Goal: Task Accomplishment & Management: Manage account settings

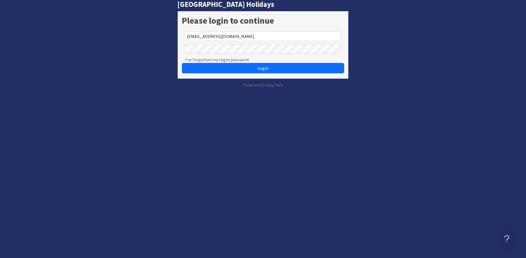
drag, startPoint x: 235, startPoint y: 72, endPoint x: 218, endPoint y: 85, distance: 21.2
click at [235, 72] on button "Login" at bounding box center [263, 68] width 162 height 10
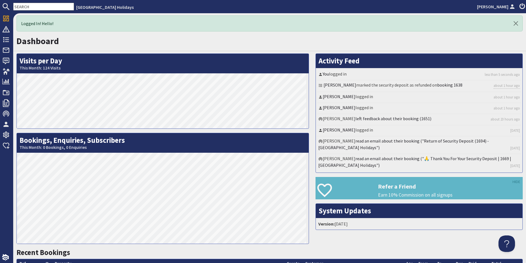
click at [34, 6] on input "text" at bounding box center [43, 7] width 61 height 8
click at [339, 60] on link "Activity Feed" at bounding box center [339, 60] width 41 height 9
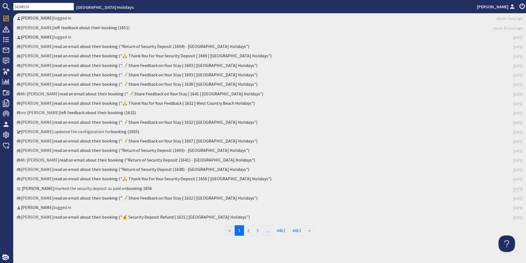
scroll to position [50, 0]
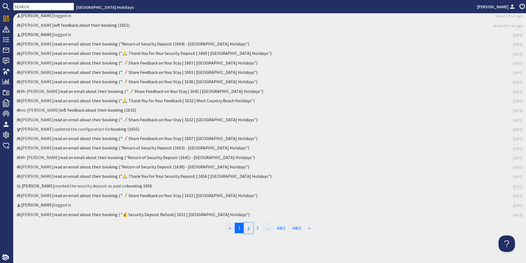
click at [247, 228] on link "2" at bounding box center [248, 227] width 9 height 10
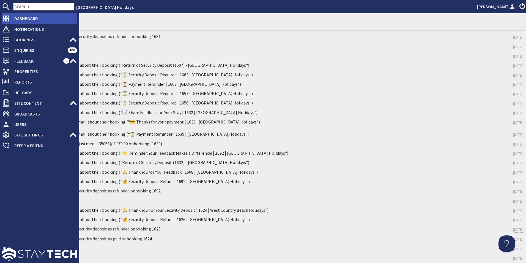
click at [28, 20] on span "Dashboard" at bounding box center [43, 18] width 67 height 9
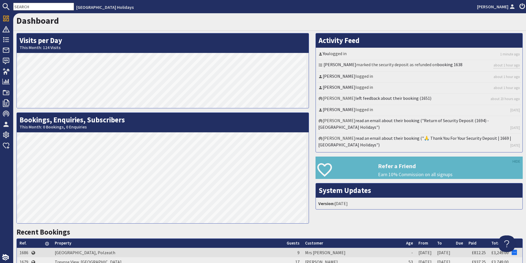
click at [32, 6] on input "text" at bounding box center [43, 7] width 61 height 8
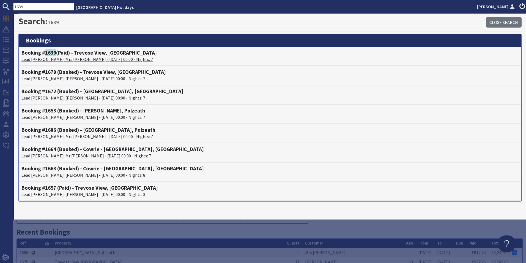
type input "1639"
click at [76, 59] on p "Lead [PERSON_NAME]: Mrs [PERSON_NAME] - [DATE] 00:00 - Nights: 7" at bounding box center [269, 59] width 497 height 7
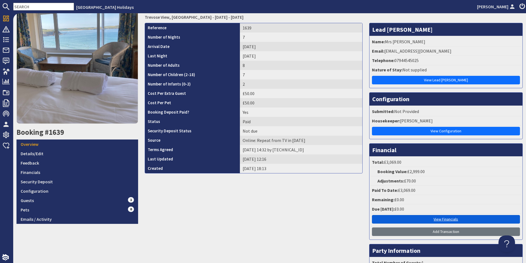
scroll to position [83, 0]
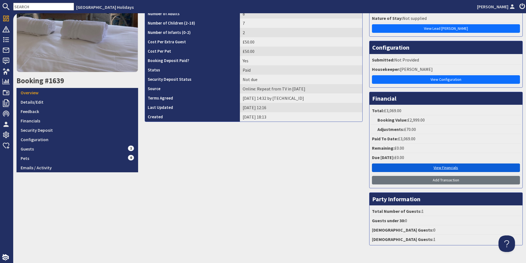
click at [428, 168] on link "View Financials" at bounding box center [446, 167] width 148 height 9
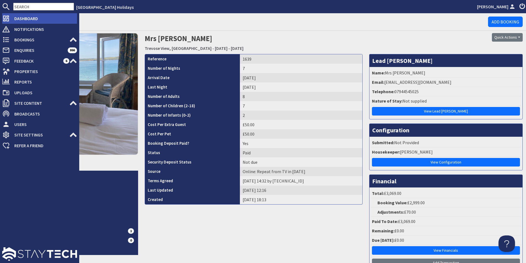
drag, startPoint x: 9, startPoint y: 19, endPoint x: 13, endPoint y: 19, distance: 3.3
click at [9, 19] on icon at bounding box center [6, 19] width 8 height 8
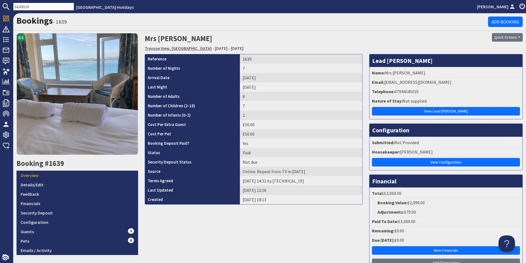
click at [176, 51] on link "Trevose View, [GEOGRAPHIC_DATA]" at bounding box center [178, 48] width 67 height 6
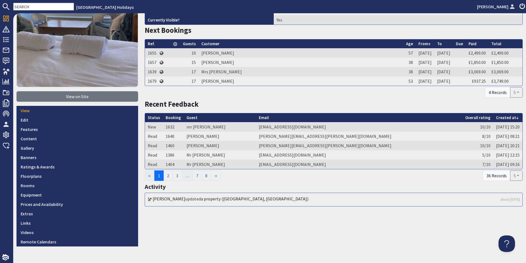
scroll to position [78, 0]
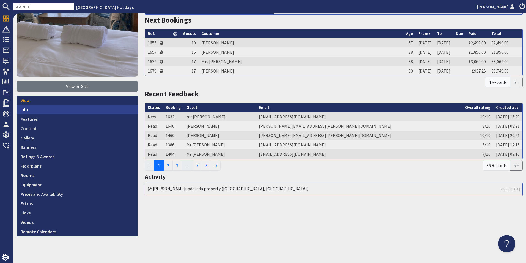
click at [39, 110] on link "Edit" at bounding box center [78, 109] width 122 height 9
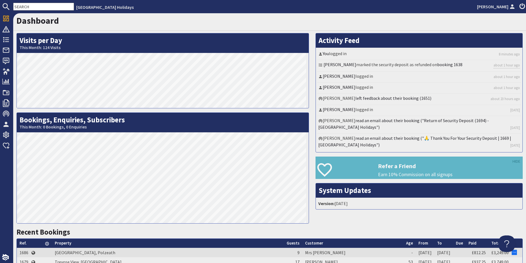
click at [44, 9] on input "text" at bounding box center [43, 7] width 61 height 8
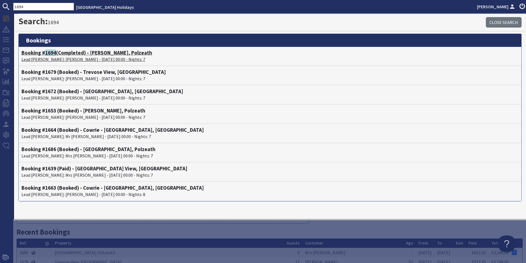
type input "1694"
click at [58, 55] on h4 "Booking # 1694 (Completed) - Robin, Polzeath" at bounding box center [269, 53] width 497 height 6
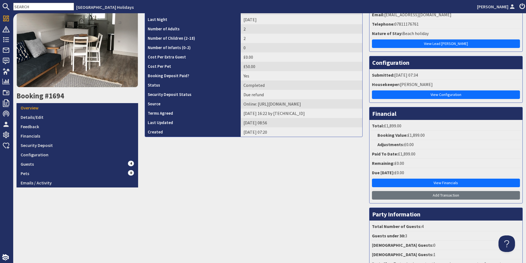
scroll to position [106, 0]
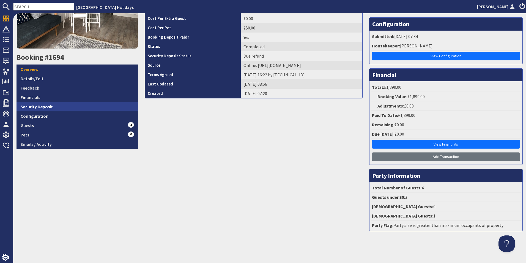
click at [54, 108] on link "Security Deposit" at bounding box center [78, 106] width 122 height 9
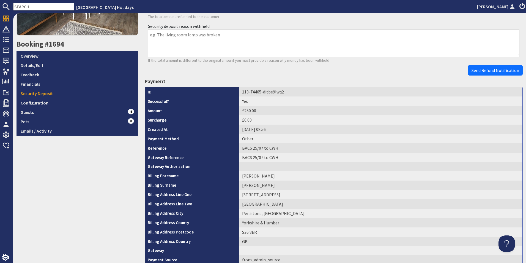
scroll to position [114, 0]
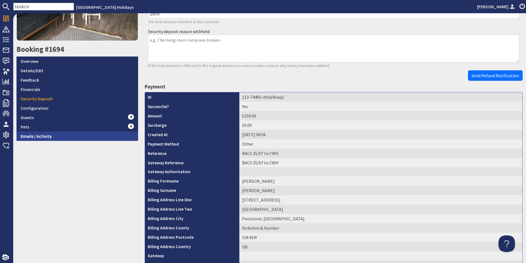
click at [40, 137] on link "Emails / Activity" at bounding box center [78, 135] width 122 height 9
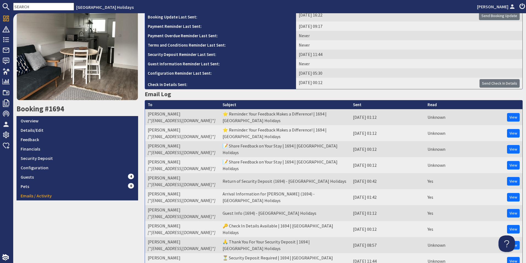
scroll to position [55, 0]
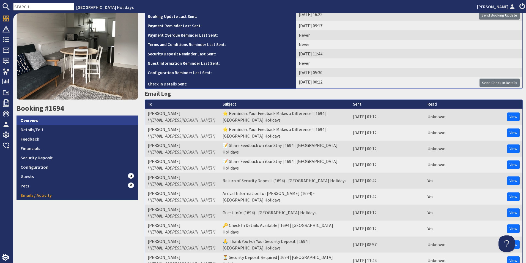
click at [81, 120] on link "Overview" at bounding box center [78, 119] width 122 height 9
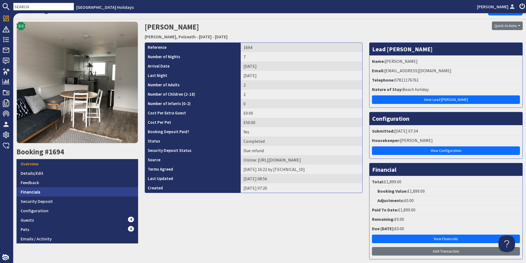
scroll to position [28, 0]
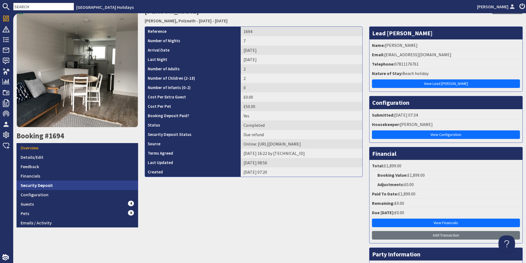
click at [47, 185] on link "Security Deposit" at bounding box center [78, 184] width 122 height 9
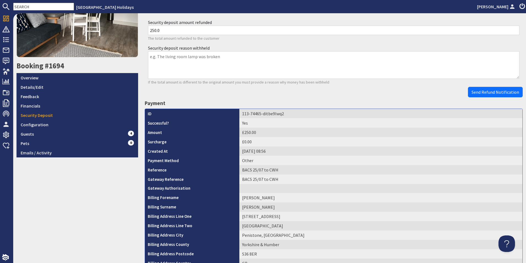
scroll to position [110, 0]
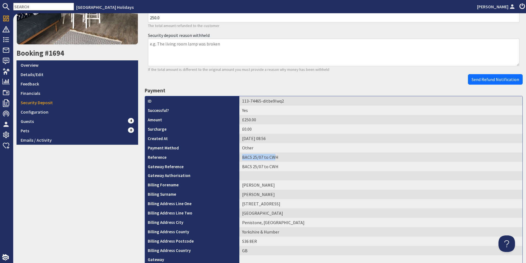
drag, startPoint x: 241, startPoint y: 156, endPoint x: 274, endPoint y: 158, distance: 33.4
click at [274, 158] on td "BACS 25/07 to CWH" at bounding box center [380, 156] width 283 height 9
click at [276, 159] on td "BACS 25/07 to CWH" at bounding box center [380, 156] width 283 height 9
drag, startPoint x: 276, startPoint y: 158, endPoint x: 238, endPoint y: 157, distance: 37.7
click at [239, 157] on td "BACS 25/07 to CWH" at bounding box center [380, 156] width 283 height 9
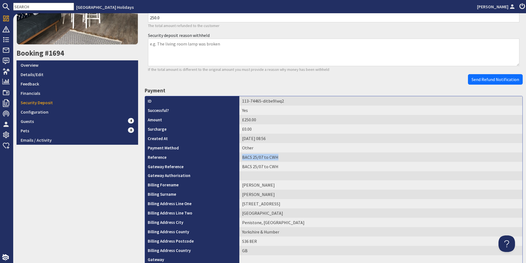
drag, startPoint x: 238, startPoint y: 157, endPoint x: 247, endPoint y: 157, distance: 9.4
click at [249, 157] on td "BACS 25/07 to CWH" at bounding box center [380, 156] width 283 height 9
click at [261, 156] on td "BACS 25/07 to CWH" at bounding box center [380, 156] width 283 height 9
click at [278, 156] on td "BACS 25/07 to CWH" at bounding box center [380, 156] width 283 height 9
drag, startPoint x: 276, startPoint y: 157, endPoint x: 241, endPoint y: 160, distance: 35.0
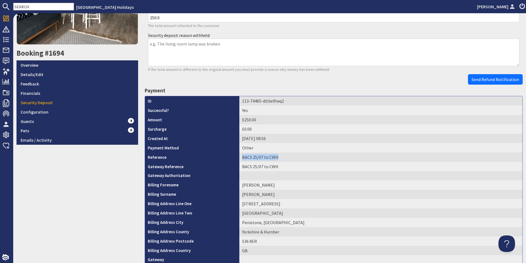
click at [241, 160] on td "BACS 25/07 to CWH" at bounding box center [380, 156] width 283 height 9
drag, startPoint x: 241, startPoint y: 160, endPoint x: 246, endPoint y: 158, distance: 5.4
click at [246, 158] on td "BACS 25/07 to CWH" at bounding box center [380, 156] width 283 height 9
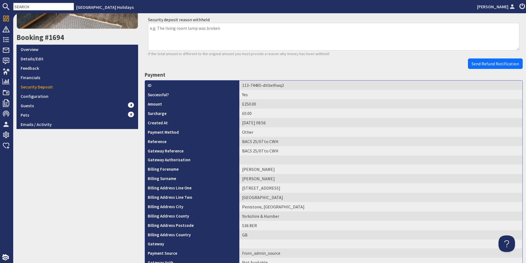
scroll to position [114, 0]
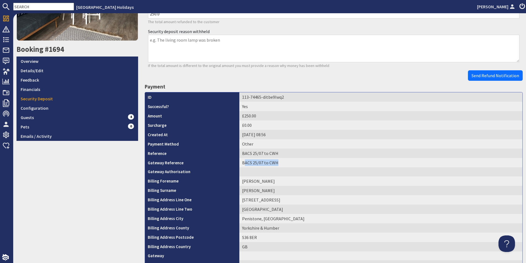
drag, startPoint x: 272, startPoint y: 163, endPoint x: 243, endPoint y: 163, distance: 29.7
click at [243, 163] on td "BACS 25/07 to CWH" at bounding box center [380, 162] width 283 height 9
drag, startPoint x: 243, startPoint y: 163, endPoint x: 246, endPoint y: 164, distance: 4.0
click at [246, 163] on td "BACS 25/07 to CWH" at bounding box center [380, 162] width 283 height 9
drag, startPoint x: 274, startPoint y: 155, endPoint x: 239, endPoint y: 156, distance: 35.0
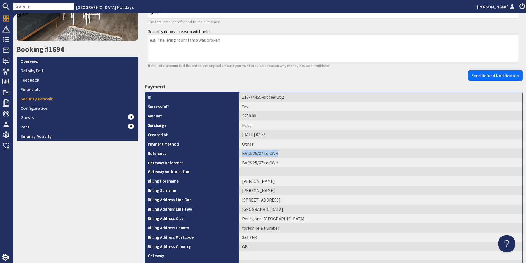
click at [239, 156] on td "BACS 25/07 to CWH" at bounding box center [380, 152] width 283 height 9
drag, startPoint x: 239, startPoint y: 156, endPoint x: 246, endPoint y: 154, distance: 6.7
click at [246, 154] on td "BACS 25/07 to CWH" at bounding box center [380, 152] width 283 height 9
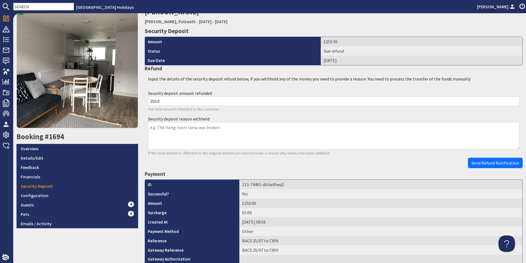
scroll to position [0, 0]
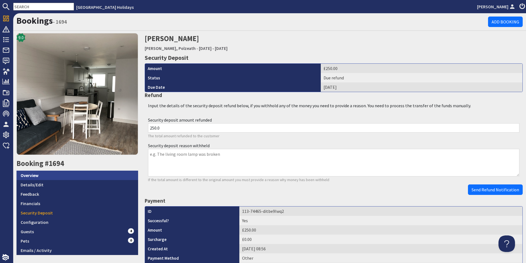
click at [45, 173] on link "Overview" at bounding box center [78, 174] width 122 height 9
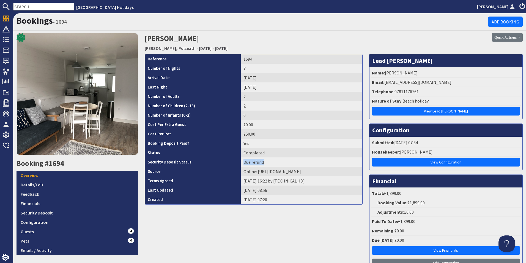
drag, startPoint x: 262, startPoint y: 161, endPoint x: 238, endPoint y: 163, distance: 23.5
click at [241, 163] on td "Due refund" at bounding box center [301, 161] width 121 height 9
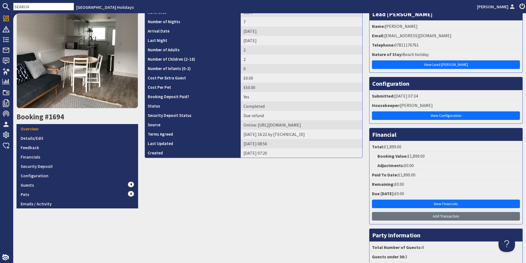
scroll to position [106, 0]
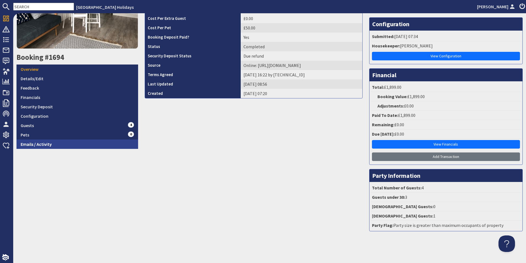
click at [70, 145] on link "Emails / Activity" at bounding box center [78, 143] width 122 height 9
